Goal: Task Accomplishment & Management: Complete application form

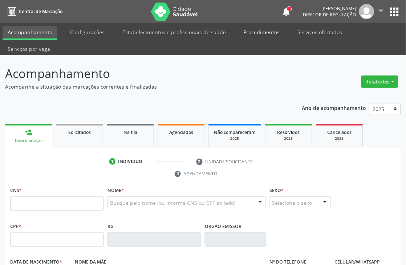
click at [259, 33] on link "Procedimentos" at bounding box center [262, 32] width 46 height 13
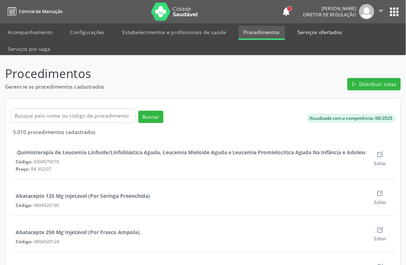
click at [316, 29] on link "Serviços ofertados" at bounding box center [320, 32] width 55 height 13
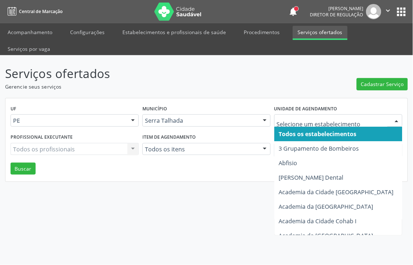
type input "l"
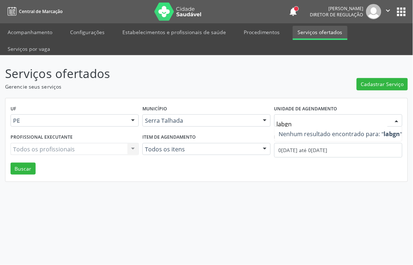
type input "labg"
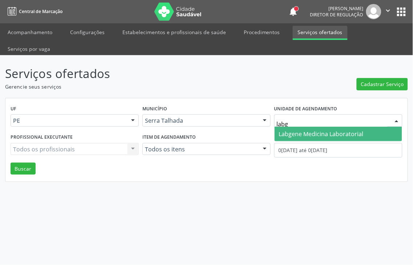
click at [303, 130] on span "Labgene Medicina Laboratorial" at bounding box center [321, 134] width 85 height 8
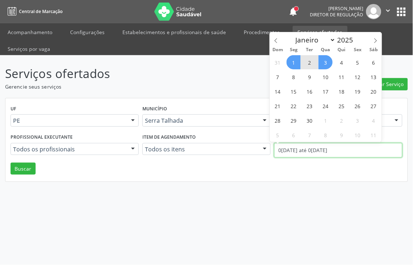
click at [298, 135] on body "Central de Marcação notifications Thaynná Vasconcelos Alves Ferreira Diretor de…" at bounding box center [206, 132] width 413 height 265
click at [276, 43] on icon at bounding box center [276, 40] width 5 height 5
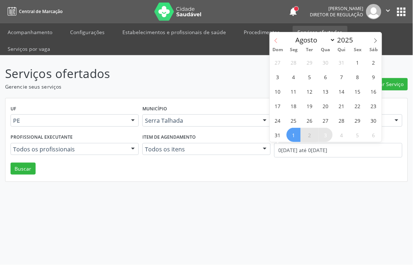
click at [276, 42] on icon at bounding box center [276, 40] width 5 height 5
select select "6"
click at [292, 77] on span "7" at bounding box center [294, 77] width 14 height 14
type input "07/07/2025"
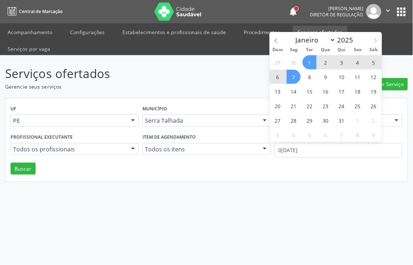
click at [374, 41] on icon at bounding box center [375, 40] width 5 height 5
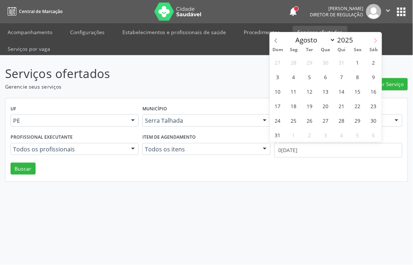
click at [374, 41] on icon at bounding box center [375, 40] width 5 height 5
select select "8"
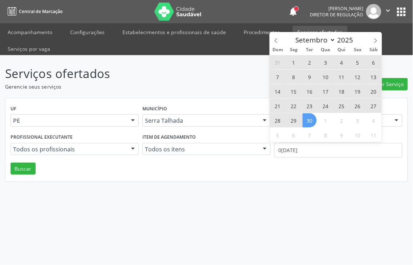
click at [306, 120] on span "30" at bounding box center [310, 120] width 14 height 14
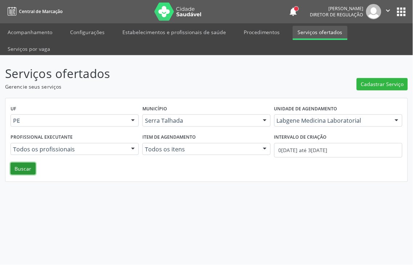
click at [13, 163] on button "Buscar" at bounding box center [23, 169] width 25 height 12
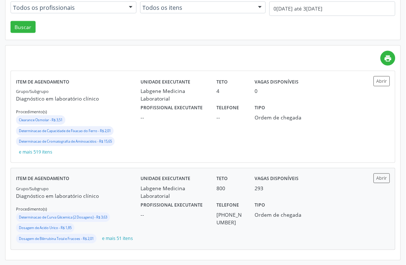
scroll to position [142, 0]
click at [195, 197] on div "Labgene Medicina Laboratorial" at bounding box center [174, 191] width 66 height 15
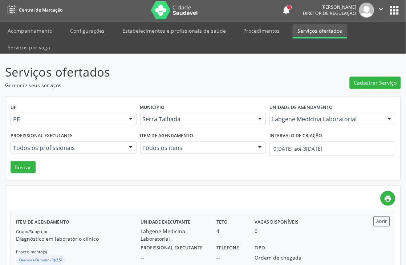
scroll to position [0, 0]
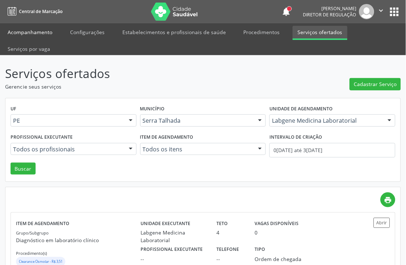
click at [48, 34] on link "Acompanhamento" at bounding box center [30, 32] width 55 height 13
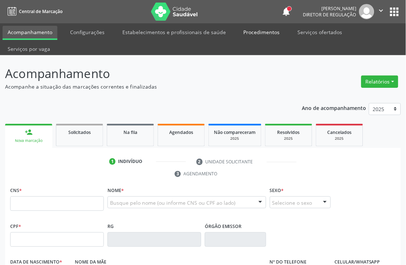
click at [262, 28] on link "Procedimentos" at bounding box center [262, 32] width 46 height 13
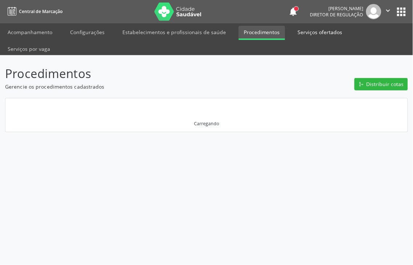
click at [293, 31] on link "Serviços ofertados" at bounding box center [320, 32] width 55 height 13
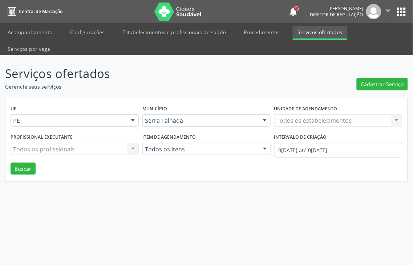
click at [300, 114] on div "Todos os estabelecimentos Todos os estabelecimentos Nenhum resultado encontrado…" at bounding box center [338, 120] width 128 height 12
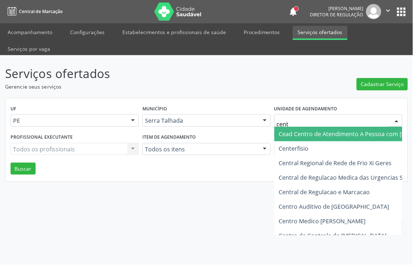
type input "cente"
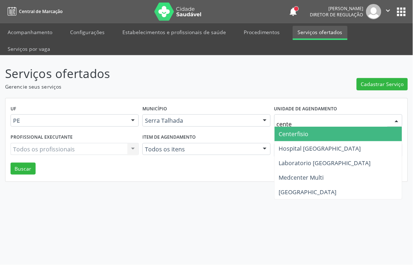
click at [303, 130] on span "Centerfisio" at bounding box center [294, 134] width 30 height 8
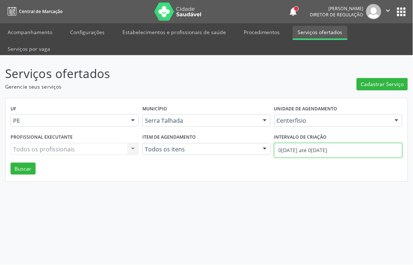
click at [302, 133] on body "Central de Marcação notifications [PERSON_NAME] Diretor de regulação  Configur…" at bounding box center [206, 132] width 413 height 265
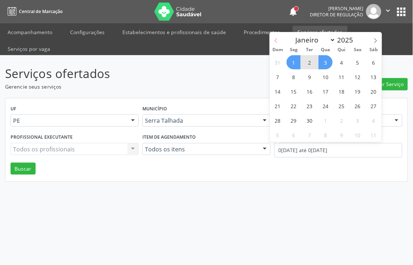
click at [278, 39] on icon at bounding box center [276, 40] width 5 height 5
select select "7"
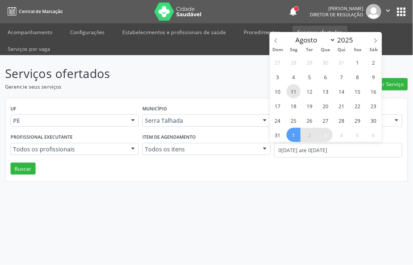
click at [290, 87] on span "11" at bounding box center [294, 91] width 14 height 14
type input "[DATE]"
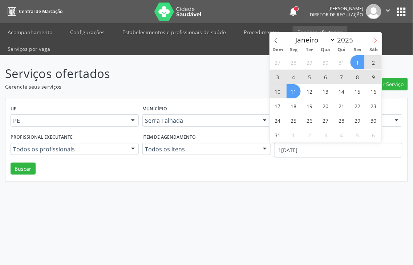
click at [375, 42] on icon at bounding box center [376, 41] width 3 height 5
select select "8"
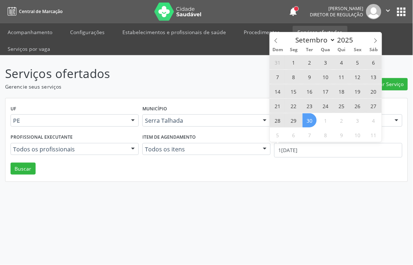
click at [304, 117] on span "30" at bounding box center [310, 120] width 14 height 14
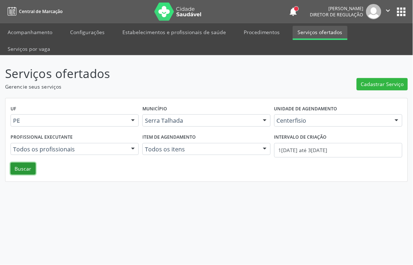
click at [19, 163] on button "Buscar" at bounding box center [23, 169] width 25 height 12
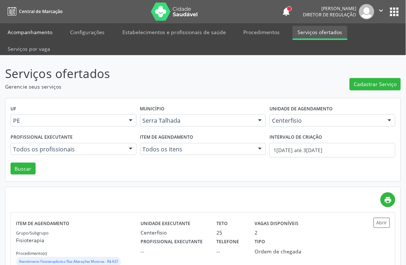
click at [42, 32] on link "Acompanhamento" at bounding box center [30, 32] width 55 height 13
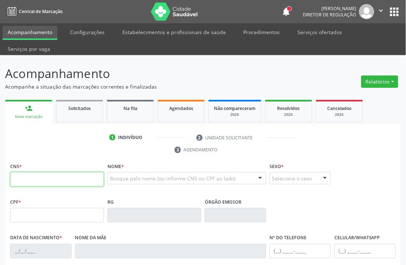
click at [102, 175] on input "text" at bounding box center [57, 179] width 94 height 15
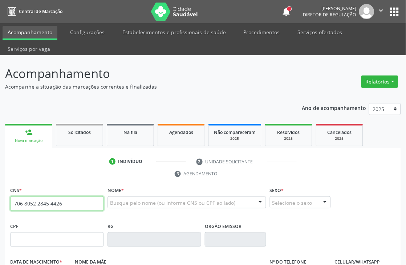
type input "706 8052 2845 4426"
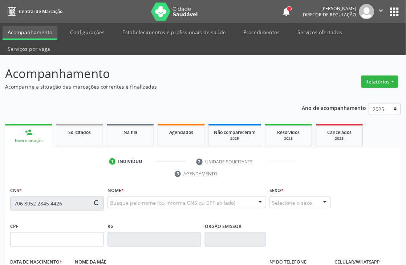
type input "12/06/1948"
type input "Maria Cicera Pereira"
type input "(87) 98123-4139"
type input "17"
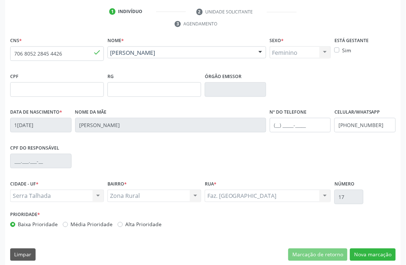
scroll to position [155, 0]
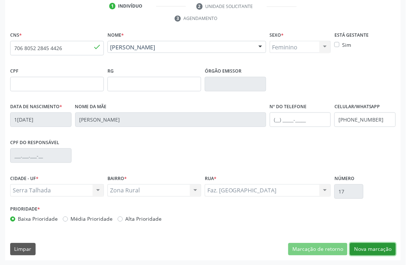
click at [367, 248] on button "Nova marcação" at bounding box center [373, 249] width 46 height 12
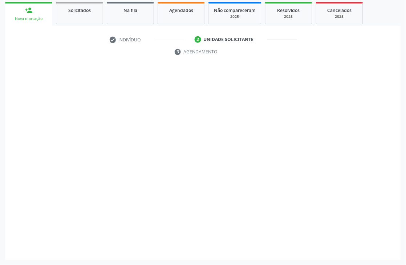
scroll to position [122, 0]
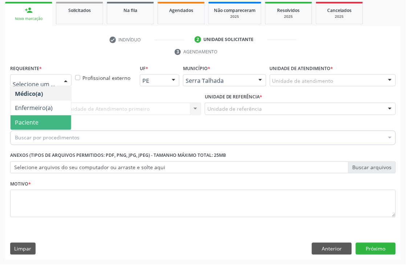
click at [39, 120] on span "Paciente" at bounding box center [41, 123] width 61 height 15
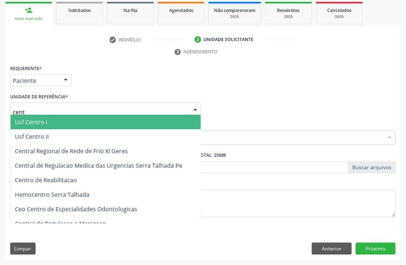
type input "centr"
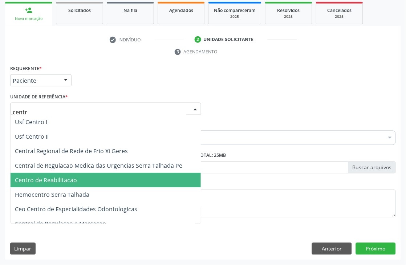
click at [56, 177] on span "Centro de Reabilitacao" at bounding box center [46, 181] width 62 height 8
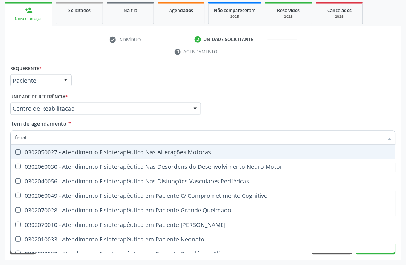
type input "fisiote"
click at [73, 147] on span "0302050027 - Atendimento Fisioterapêutico Nas Alterações Motoras" at bounding box center [225, 152] width 428 height 15
checkbox Motoras "true"
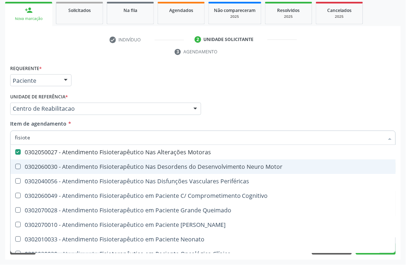
click at [0, 164] on div "Acompanhamento Acompanhe a situação das marcações correntes e finalizadas Relat…" at bounding box center [203, 99] width 406 height 332
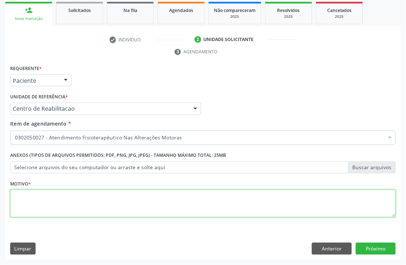
click at [40, 207] on textarea at bounding box center [203, 204] width 386 height 28
type textarea "."
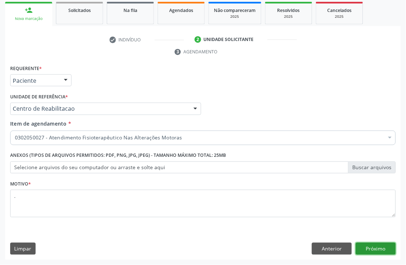
click at [386, 247] on button "Próximo" at bounding box center [376, 249] width 40 height 12
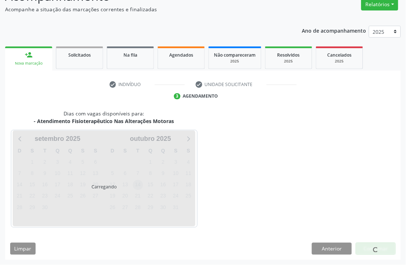
scroll to position [99, 0]
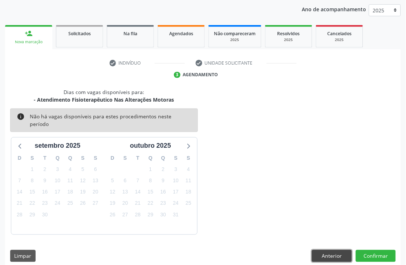
click at [339, 250] on button "Anterior" at bounding box center [332, 256] width 40 height 12
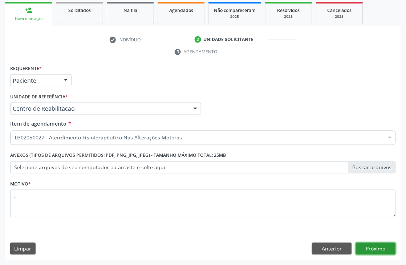
click at [389, 244] on button "Próximo" at bounding box center [376, 249] width 40 height 12
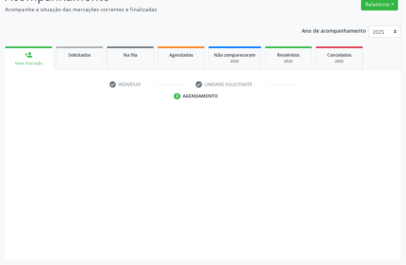
scroll to position [77, 0]
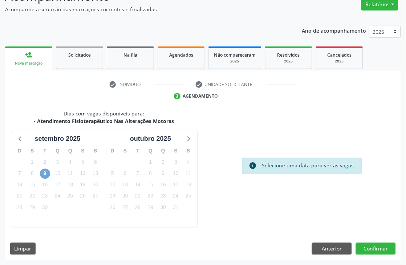
click at [49, 173] on span "9" at bounding box center [45, 174] width 10 height 10
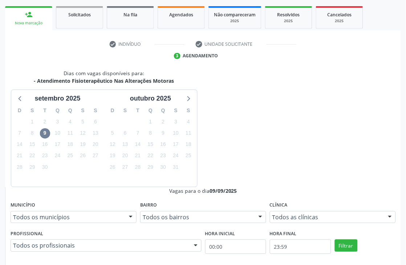
radio input "true"
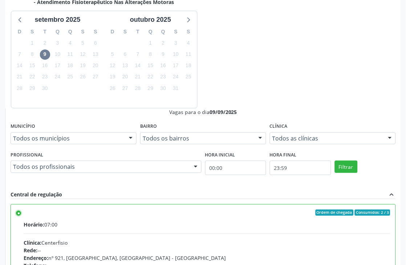
scroll to position [199, 0]
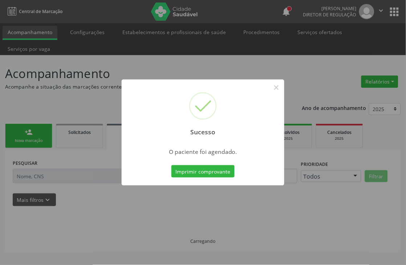
scroll to position [0, 0]
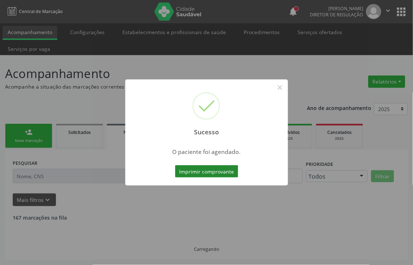
click at [222, 171] on button "Imprimir comprovante" at bounding box center [206, 171] width 63 height 12
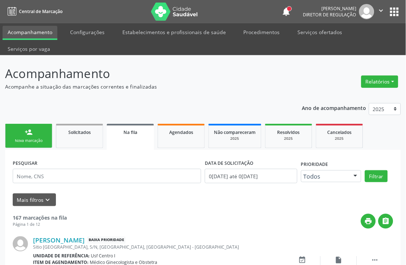
click at [25, 144] on link "person_add Nova marcação" at bounding box center [28, 136] width 47 height 24
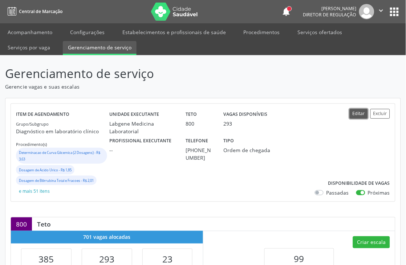
click at [357, 113] on button "Editar" at bounding box center [359, 114] width 18 height 10
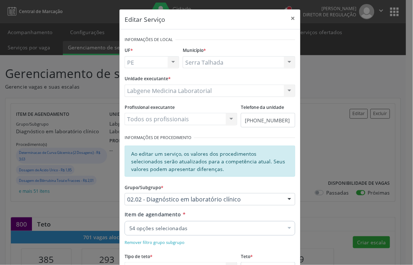
click at [258, 224] on div "54 opções selecionadas" at bounding box center [210, 228] width 171 height 15
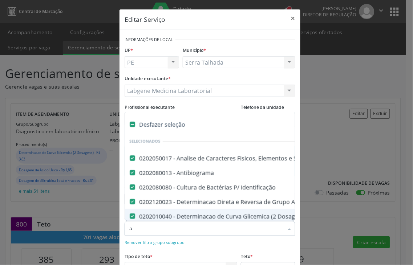
type input "an"
checkbox Creatinina "false"
checkbox Ferritina "false"
checkbox Serico "false"
checkbox Alcalina "false"
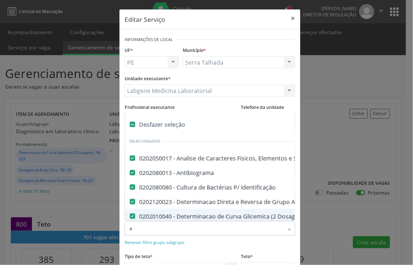
checkbox Fosforo "false"
checkbox Gt\) "false"
checkbox Glicose "false"
checkbox Hcg\) "false"
checkbox Glicosilada "false"
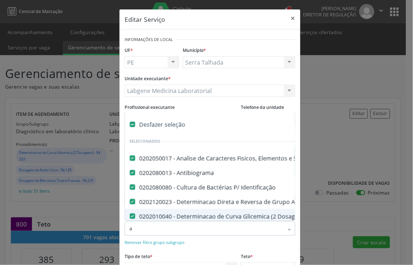
checkbox \(Tsh\) "false"
checkbox Magnesio "false"
checkbox Urina "false"
checkbox Potassio "false"
checkbox Prolactina "false"
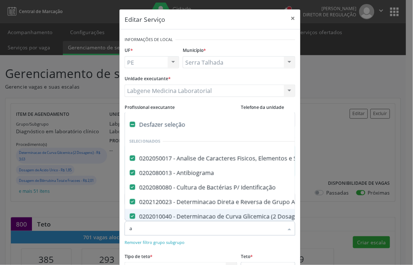
checkbox Reativa "false"
checkbox Sodio "false"
checkbox \(T4\) "false"
checkbox Livre\) "false"
checkbox \(Tgo\) "false"
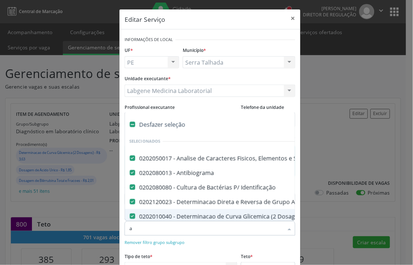
checkbox \(Tgp\) "false"
checkbox Triglicerideos "false"
checkbox \(T3\) "false"
checkbox Ureia "false"
checkbox B12 "false"
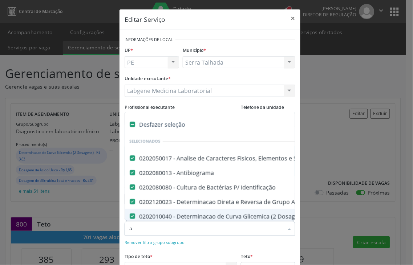
checkbox Hemoglobina "false"
checkbox Completo "false"
checkbox Anticitomegalovirus "false"
checkbox Antitoxoplasma "false"
checkbox Rubeola "false"
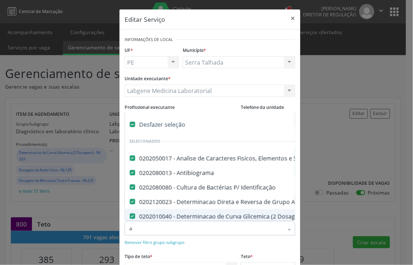
checkbox Anticitomegalovirus "false"
checkbox Antitoxoplasma "false"
checkbox Rubeola "false"
checkbox Fraco\) "false"
checkbox Parasitas "false"
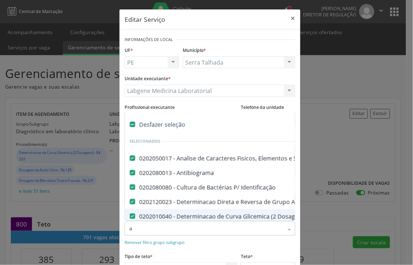
checkbox Fezes "false"
checkbox \(Tia\) "false"
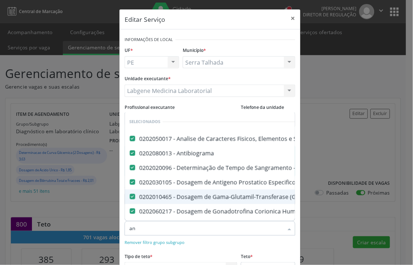
type input "ant"
checkbox Rubeola "false"
checkbox Anticitomegalovirus "false"
checkbox Antitoxoplasma "false"
checkbox Rubeola "false"
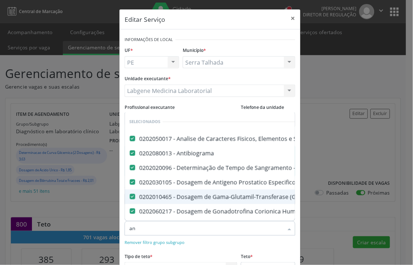
checkbox Fezes "false"
checkbox \(Tia\) "false"
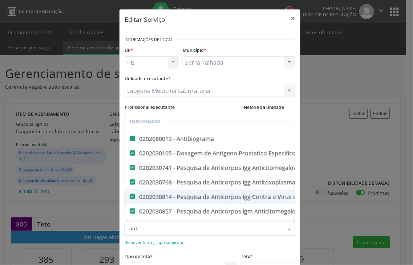
type input "antin"
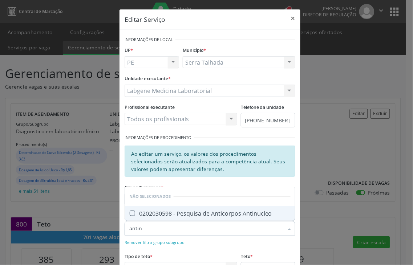
click at [194, 214] on div "0202030598 - Pesquisa de Anticorpos Antinucleo" at bounding box center [209, 214] width 161 height 6
checkbox Antinucleo "true"
drag, startPoint x: 156, startPoint y: 229, endPoint x: 120, endPoint y: 231, distance: 36.4
click at [123, 231] on div "Item de agendamento * antin Desfazer seleção Não selecionados 0202030598 - Pesq…" at bounding box center [210, 229] width 174 height 36
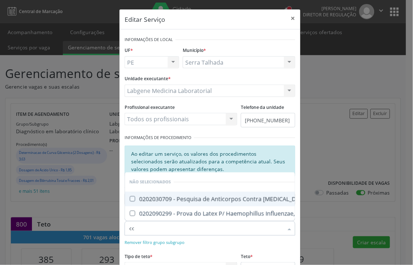
type input "c"
checkbox Brasiliensis "true"
checkbox C\) "true"
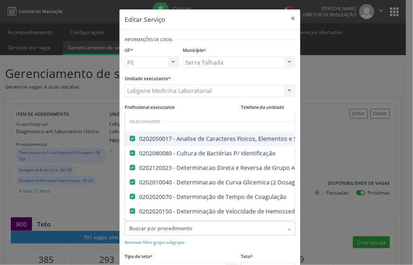
checkbox \(Dornic\) "true"
checkbox -Igg "true"
checkbox Minima "true"
checkbox Blot "true"
checkbox \(Hanseníase\) "true"
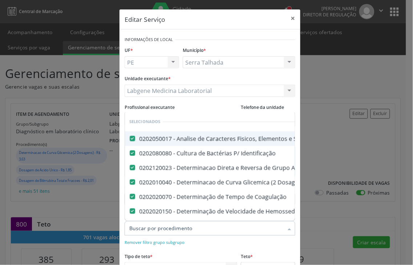
checkbox \(Controle\) "true"
checkbox \(Diagnóstica\) "true"
checkbox \(Gram\) "true"
checkbox Clamidia "true"
checkbox Herpesvirus "true"
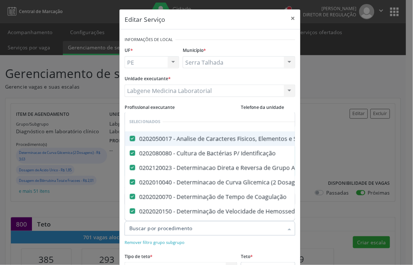
checkbox Hematologica "true"
checkbox Osmolar "true"
checkbox Creatinina "true"
checkbox Fosfato "true"
checkbox Ureia "true"
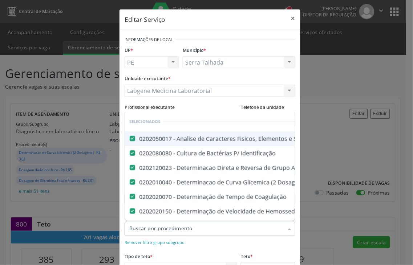
checkbox Liquor "true"
checkbox Líquor "true"
checkbox Addis "true"
checkbox Antinucleo "false"
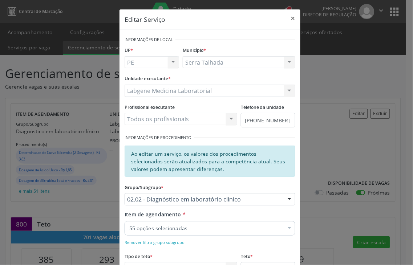
checkbox Liso "false"
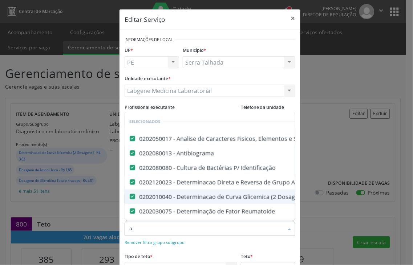
type input "an"
checkbox Ferritina "false"
checkbox Serico "false"
checkbox Alcalina "false"
checkbox Fosforo "false"
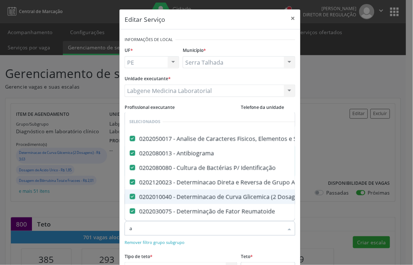
checkbox Gt\) "false"
checkbox Glicose "false"
checkbox Hcg\) "false"
checkbox Glicosilada "false"
checkbox \(Tsh\) "false"
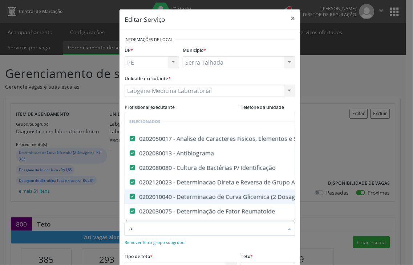
checkbox Magnesio "false"
checkbox Urina "false"
checkbox Potassio "false"
checkbox Prolactina "false"
checkbox Reativa "false"
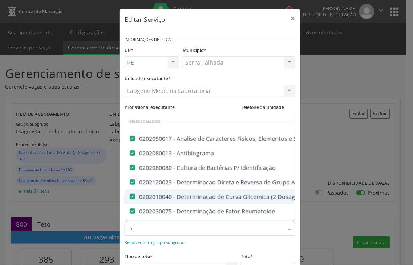
checkbox Sodio "false"
checkbox \(T4\) "false"
checkbox \(Tgo\) "false"
checkbox \(Tgp\) "false"
checkbox Triglicerideos "false"
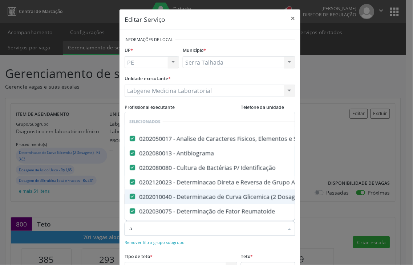
checkbox \(T3\) "false"
checkbox Ureia "false"
checkbox B12 "false"
checkbox Hemoglobina "false"
checkbox Completo "false"
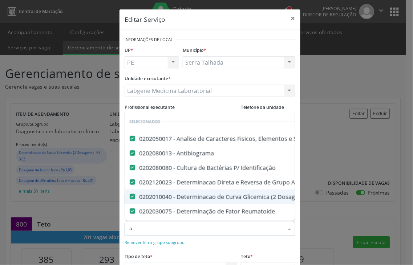
checkbox Anticitomegalovirus "false"
checkbox Antitoxoplasma "false"
checkbox Rubeola "false"
checkbox Anticitomegalovirus "false"
checkbox Antitoxoplasma "false"
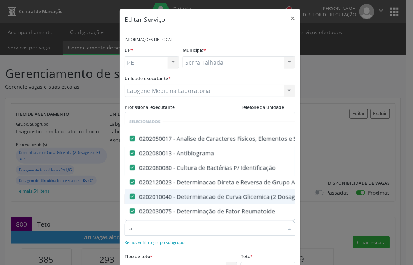
checkbox Rubeola "false"
checkbox Fraco\) "false"
checkbox Parasitas "false"
checkbox Fezes "false"
checkbox \(Tia\) "false"
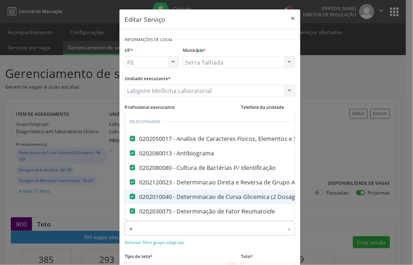
checkbox Livre\) "false"
checkbox Antinucleo "false"
type input "ant"
checkbox Anticitomegalovirus "false"
checkbox Antitoxoplasma "false"
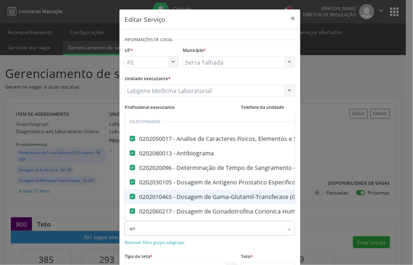
checkbox Rubeola "false"
checkbox Fezes "false"
checkbox \(Tia\) "false"
checkbox Antinucleo "false"
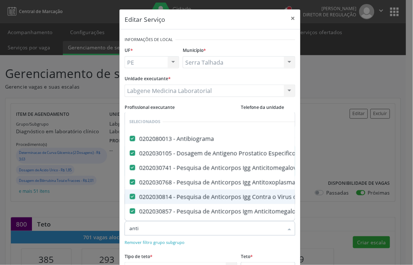
type input "antic"
checkbox \(Tia\) "false"
checkbox Antinucleo "false"
type input "anticorpos"
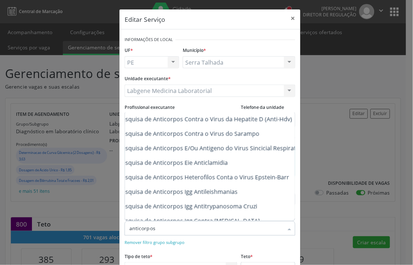
scroll to position [888, 58]
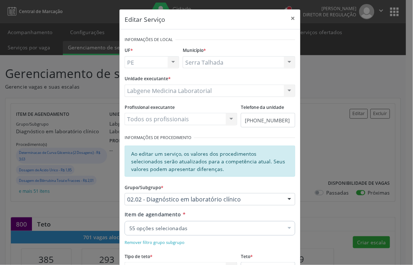
checkbox \(Tap\) "true"
checkbox \(Vhs\) "true"
checkbox \(Psa\) "true"
checkbox Fracoes "true"
checkbox Calcio "true"
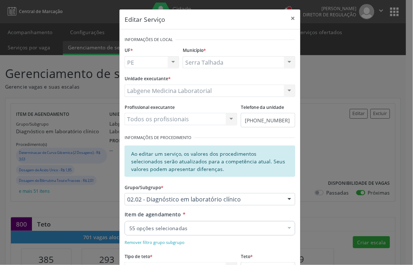
checkbox Hdl "true"
checkbox Ldl "true"
checkbox Total "true"
checkbox Ferritina "true"
checkbox Serico "true"
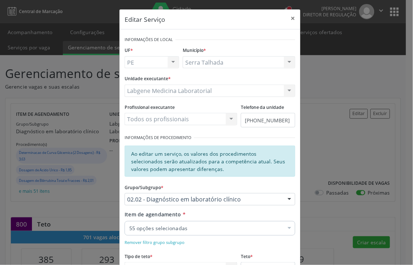
checkbox Alcalina "true"
checkbox Fosforo "true"
checkbox Gt\) "true"
checkbox Glicose "true"
checkbox Hcg\) "true"
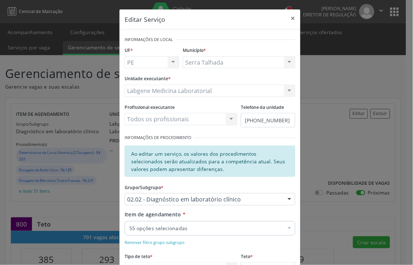
checkbox Glicosilada "true"
checkbox \(Tsh\) "true"
checkbox Magnesio "true"
checkbox Urina "true"
checkbox Potassio "true"
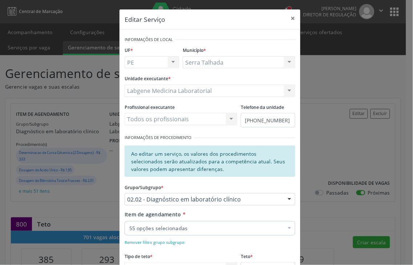
checkbox Prolactina "true"
checkbox Reativa "true"
checkbox Sodio "true"
checkbox \(T4\) "true"
checkbox \(Tgo\) "true"
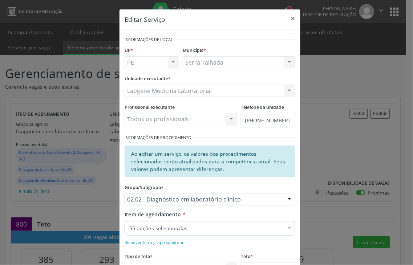
checkbox \(Tgp\) "true"
checkbox Triglicerideos "true"
checkbox \(T3\) "true"
checkbox Ureia "true"
checkbox B12 "true"
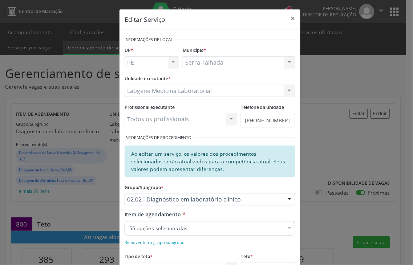
checkbox Hemoglobina "true"
checkbox Completo "true"
checkbox Anticitomegalovirus "true"
checkbox Antitoxoplasma "true"
checkbox Rubeola "true"
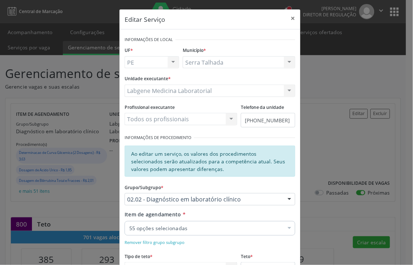
checkbox Anticitomegalovirus "true"
checkbox Antitoxoplasma "true"
checkbox Rubeola "true"
checkbox Fraco\) "true"
checkbox Parasitas "true"
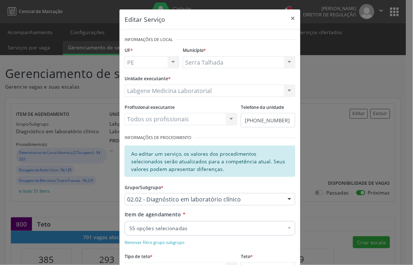
checkbox Fezes "true"
checkbox \(Tia\) "true"
checkbox Livre\) "true"
checkbox Antinucleo "true"
checkbox Creatinina "true"
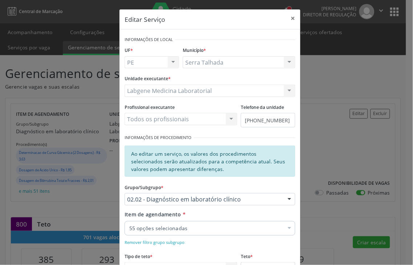
checkbox Urico "true"
checkbox D "true"
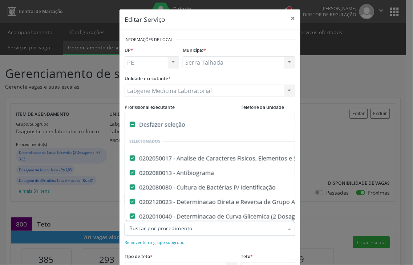
type input "c"
checkbox \(Tgp\) "false"
checkbox Triglicerideos "false"
checkbox \(T3\) "false"
checkbox Ureia "false"
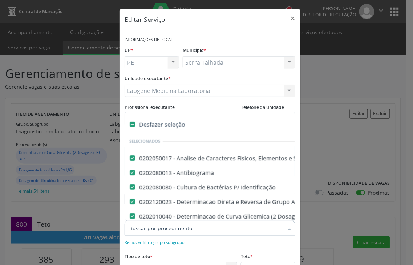
checkbox B12 "false"
checkbox Hemoglobina "false"
checkbox Completo "false"
checkbox Anticitomegalovirus "false"
checkbox Antitoxoplasma "false"
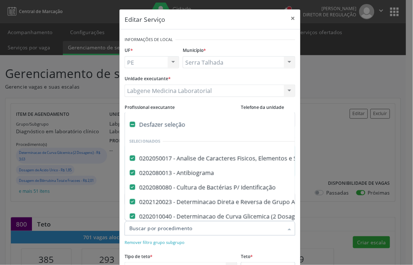
checkbox Rubeola "false"
checkbox Anticitomegalovirus "false"
checkbox Antitoxoplasma "false"
checkbox Rubeola "false"
checkbox Fraco\) "false"
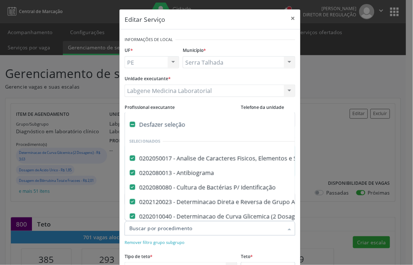
checkbox Parasitas "false"
checkbox Fezes "false"
checkbox \(Tia\) "false"
checkbox Antinucleo "false"
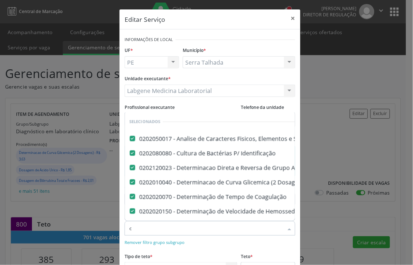
type input "ci"
checkbox Fracoes "false"
checkbox Calcio "false"
checkbox Total "false"
checkbox Creatinina "false"
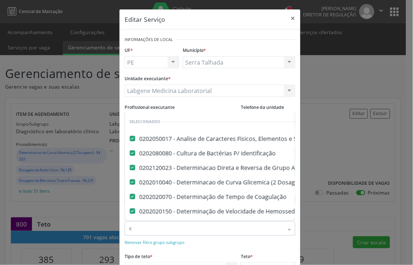
checkbox Serico "false"
checkbox Alcalina "false"
checkbox Glicose "false"
checkbox Hcg\) "false"
checkbox Urina "false"
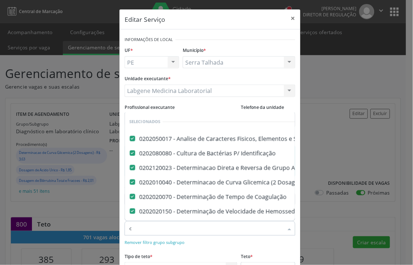
checkbox Prolactina "false"
checkbox Reativa "false"
checkbox \(Tgo\) "false"
checkbox \(Tgp\) "false"
checkbox Triglicerideos "false"
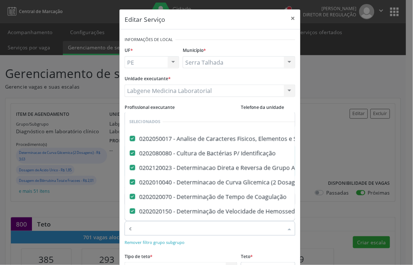
checkbox Completo "false"
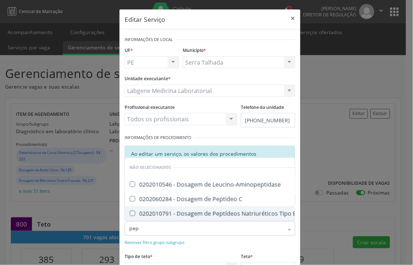
drag, startPoint x: 143, startPoint y: 229, endPoint x: 102, endPoint y: 230, distance: 41.4
click at [102, 230] on div "Editar Serviço × Informações de Local UF * PE PE Nenhum resultado encontrado pa…" at bounding box center [206, 132] width 413 height 265
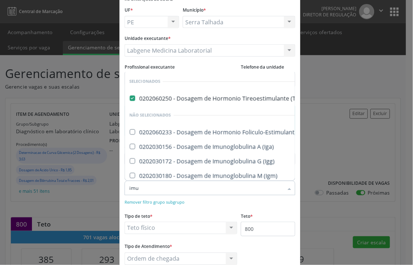
drag, startPoint x: 140, startPoint y: 190, endPoint x: 108, endPoint y: 190, distance: 32.3
click at [108, 190] on div "Editar Serviço × Informações de Local UF * PE PE Nenhum resultado encontrado pa…" at bounding box center [206, 132] width 413 height 265
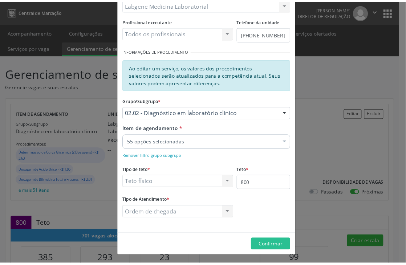
scroll to position [88, 0]
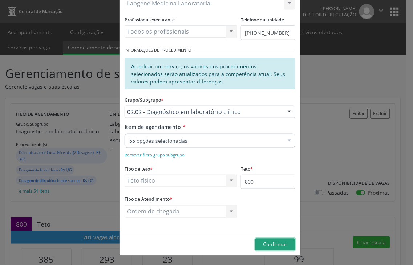
click at [271, 244] on span "Confirmar" at bounding box center [275, 244] width 24 height 7
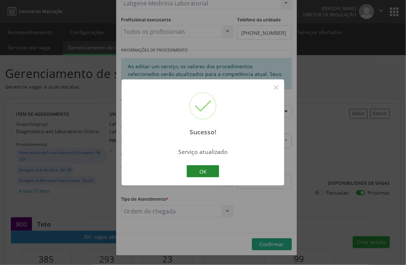
click at [200, 169] on button "OK" at bounding box center [203, 171] width 33 height 12
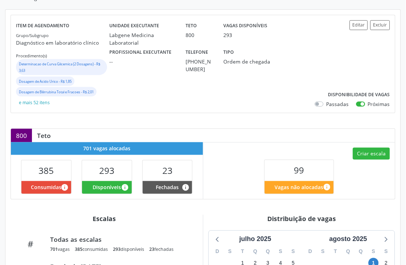
scroll to position [0, 0]
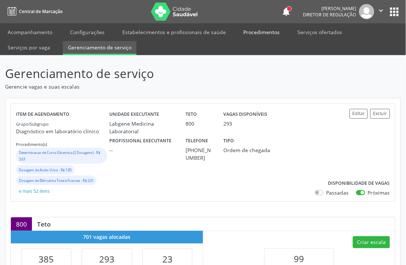
click at [255, 31] on link "Procedimentos" at bounding box center [262, 32] width 46 height 13
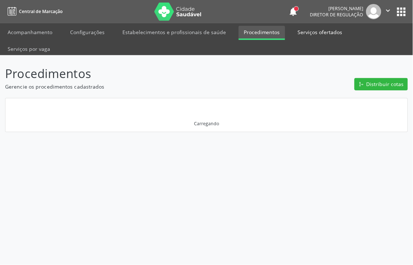
click at [299, 31] on link "Serviços ofertados" at bounding box center [320, 32] width 55 height 13
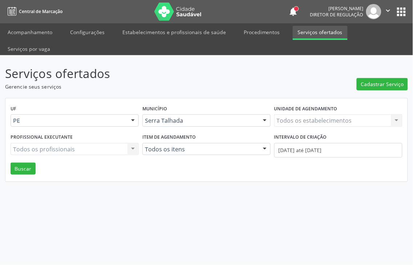
click at [294, 114] on div "Todos os estabelecimentos Todos os estabelecimentos Nenhum resultado encontrado…" at bounding box center [338, 120] width 128 height 12
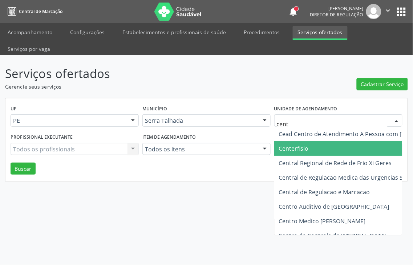
click at [302, 145] on span "Centerfisio" at bounding box center [294, 149] width 30 height 8
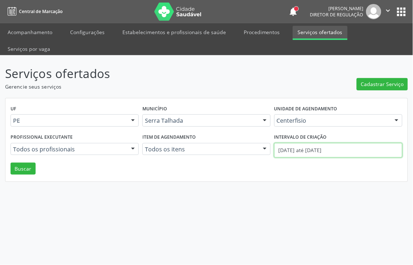
click at [309, 135] on body "Central de Marcação notifications [PERSON_NAME] Diretor de regulação  Configur…" at bounding box center [206, 132] width 413 height 265
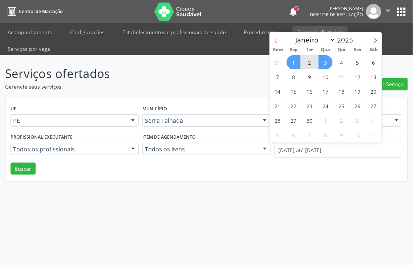
click at [275, 39] on icon at bounding box center [276, 40] width 5 height 5
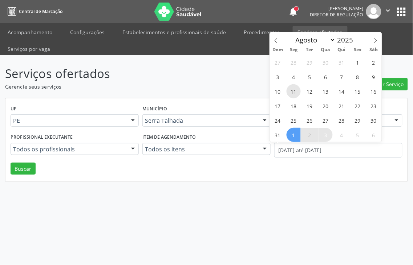
click at [292, 98] on span "11" at bounding box center [294, 91] width 14 height 14
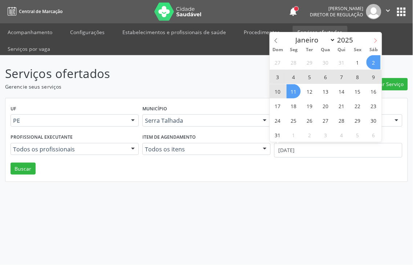
click at [378, 41] on icon at bounding box center [375, 40] width 5 height 5
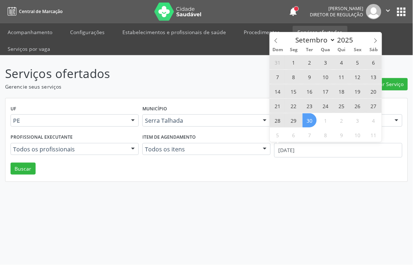
click at [306, 122] on span "30" at bounding box center [310, 120] width 14 height 14
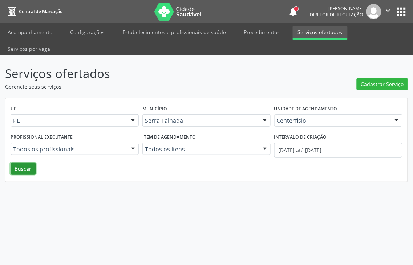
click at [15, 163] on button "Buscar" at bounding box center [23, 169] width 25 height 12
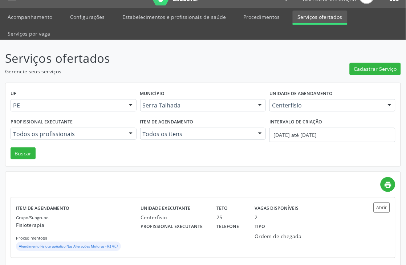
scroll to position [24, 0]
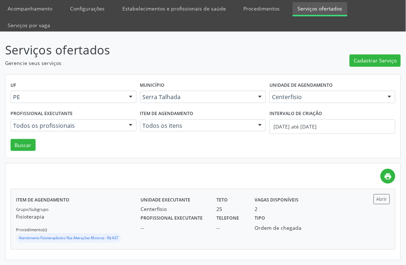
click at [100, 209] on div "Grupo/Subgrupo Fisioterapia Procedimento(s) Atendimento Fisioterapêutico Nas Al…" at bounding box center [78, 225] width 125 height 39
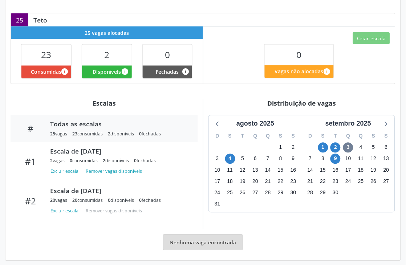
scroll to position [179, 0]
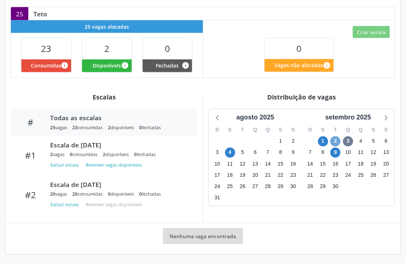
click at [336, 139] on span "2" at bounding box center [336, 142] width 10 height 10
click at [346, 139] on span "3" at bounding box center [348, 142] width 10 height 10
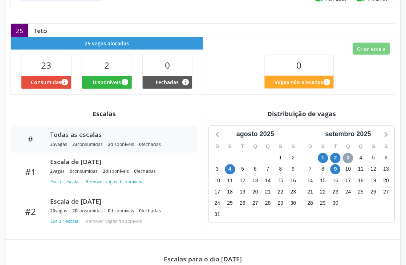
scroll to position [148, 0]
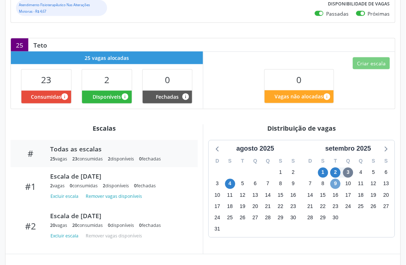
click at [333, 185] on span "9" at bounding box center [336, 184] width 10 height 10
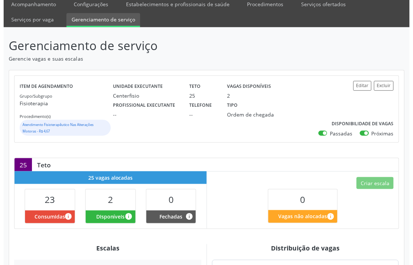
scroll to position [27, 0]
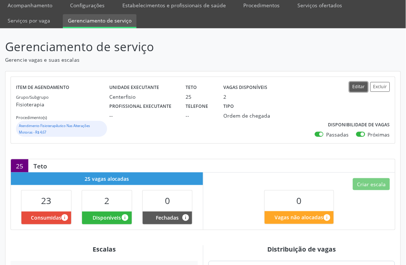
click at [357, 85] on button "Editar" at bounding box center [359, 87] width 18 height 10
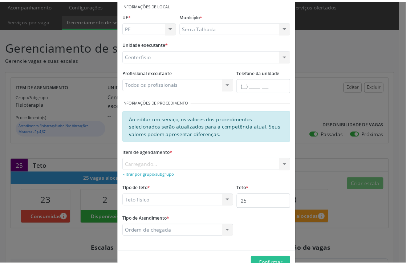
scroll to position [40, 0]
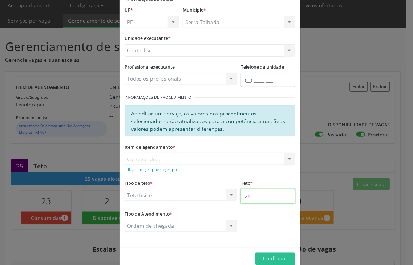
click at [263, 199] on input "25" at bounding box center [268, 196] width 54 height 15
type input "26"
click at [274, 255] on button "Confirmar" at bounding box center [275, 259] width 40 height 12
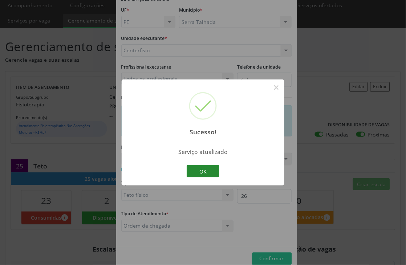
click at [208, 166] on button "OK" at bounding box center [203, 171] width 33 height 12
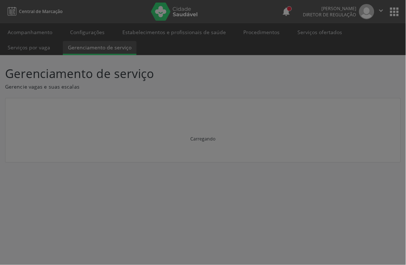
scroll to position [0, 0]
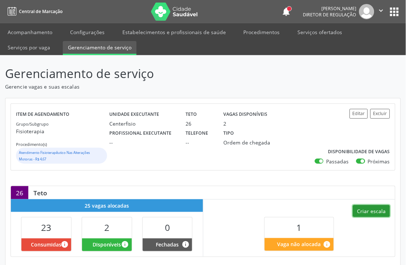
click at [354, 205] on button "Criar escala" at bounding box center [371, 211] width 37 height 12
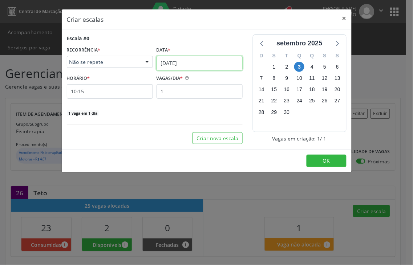
click at [184, 62] on input "03/09/2025" at bounding box center [200, 63] width 86 height 15
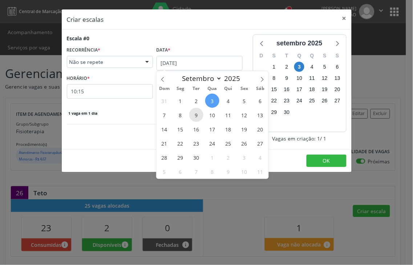
click at [193, 117] on span "9" at bounding box center [196, 115] width 14 height 14
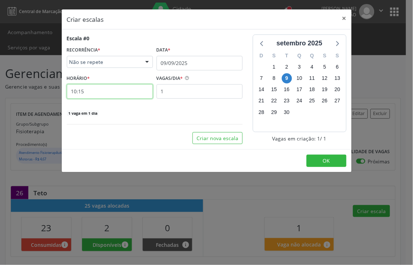
click at [137, 92] on input "10:15" at bounding box center [110, 91] width 86 height 15
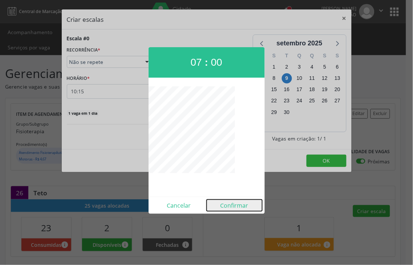
click at [232, 205] on button "Confirmar" at bounding box center [235, 206] width 56 height 12
type input "07:00"
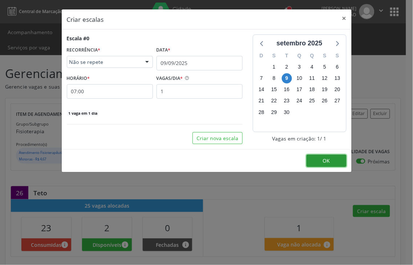
click at [315, 157] on button "OK" at bounding box center [327, 161] width 40 height 12
